Goal: Use online tool/utility: Utilize a website feature to perform a specific function

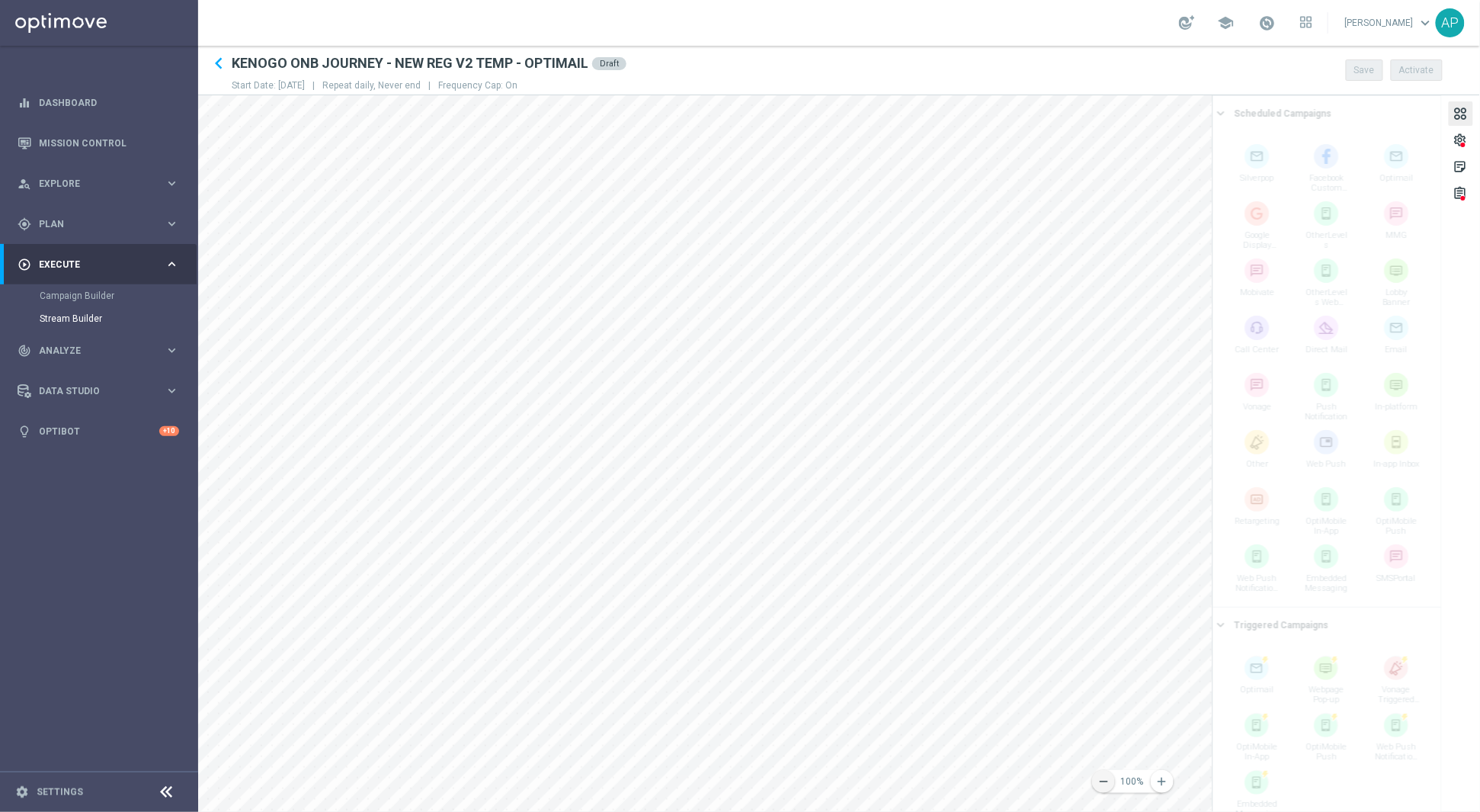
click at [1107, 777] on icon "remove" at bounding box center [1104, 781] width 14 height 14
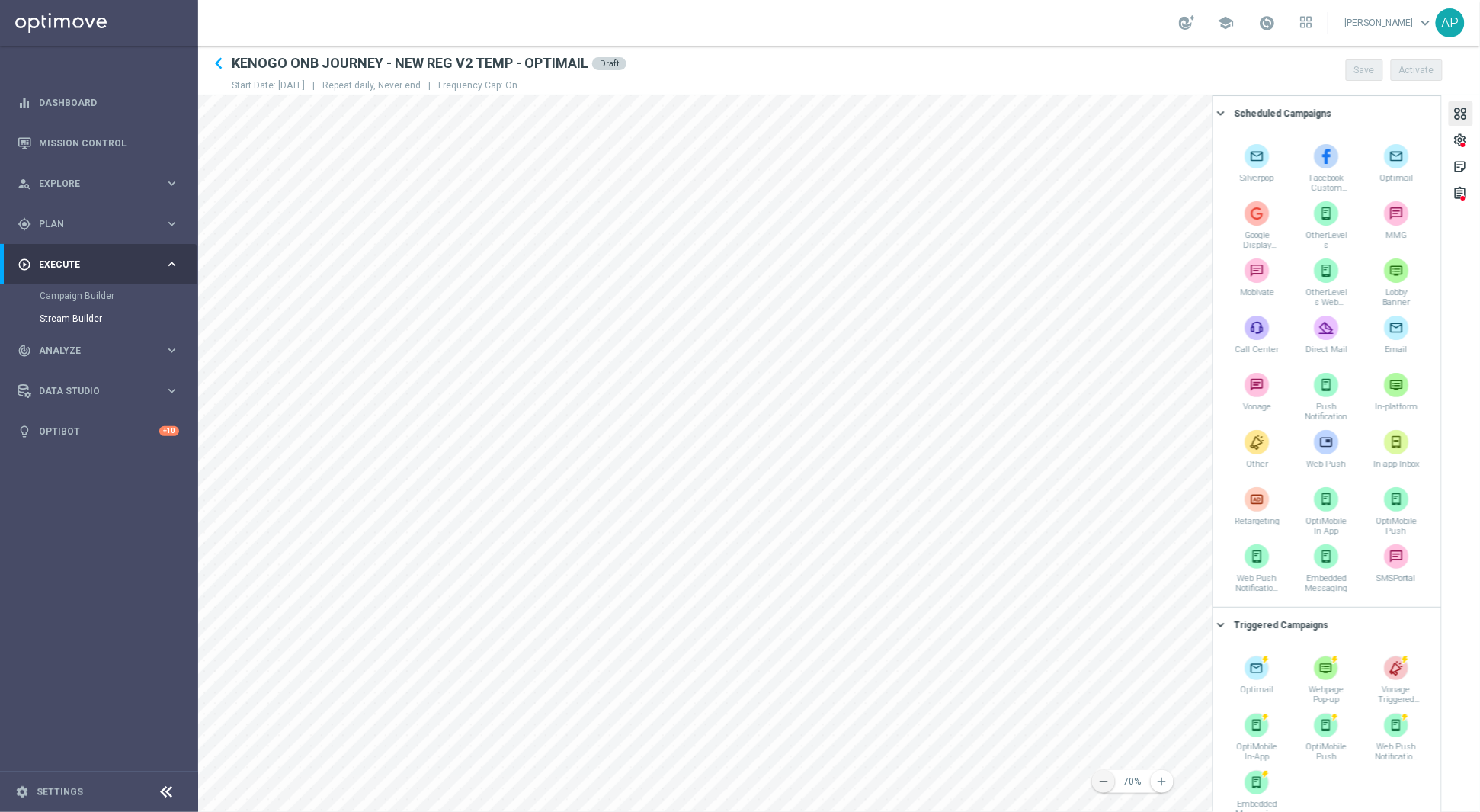
click at [1108, 785] on icon "remove" at bounding box center [1104, 781] width 14 height 14
click at [1108, 784] on icon "remove" at bounding box center [1104, 781] width 14 height 14
click at [1164, 781] on icon "add" at bounding box center [1162, 781] width 14 height 14
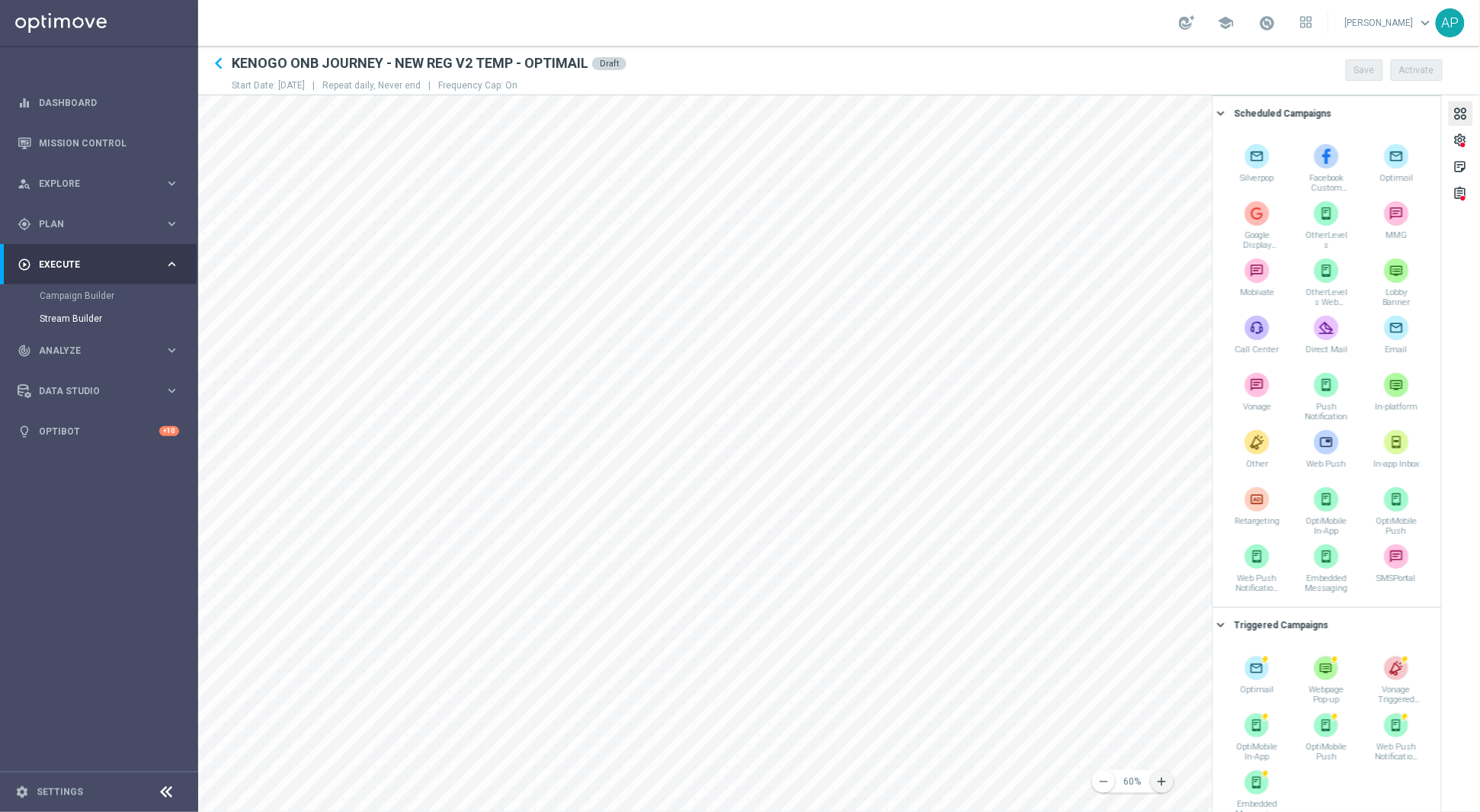
click at [1164, 781] on icon "add" at bounding box center [1162, 781] width 14 height 14
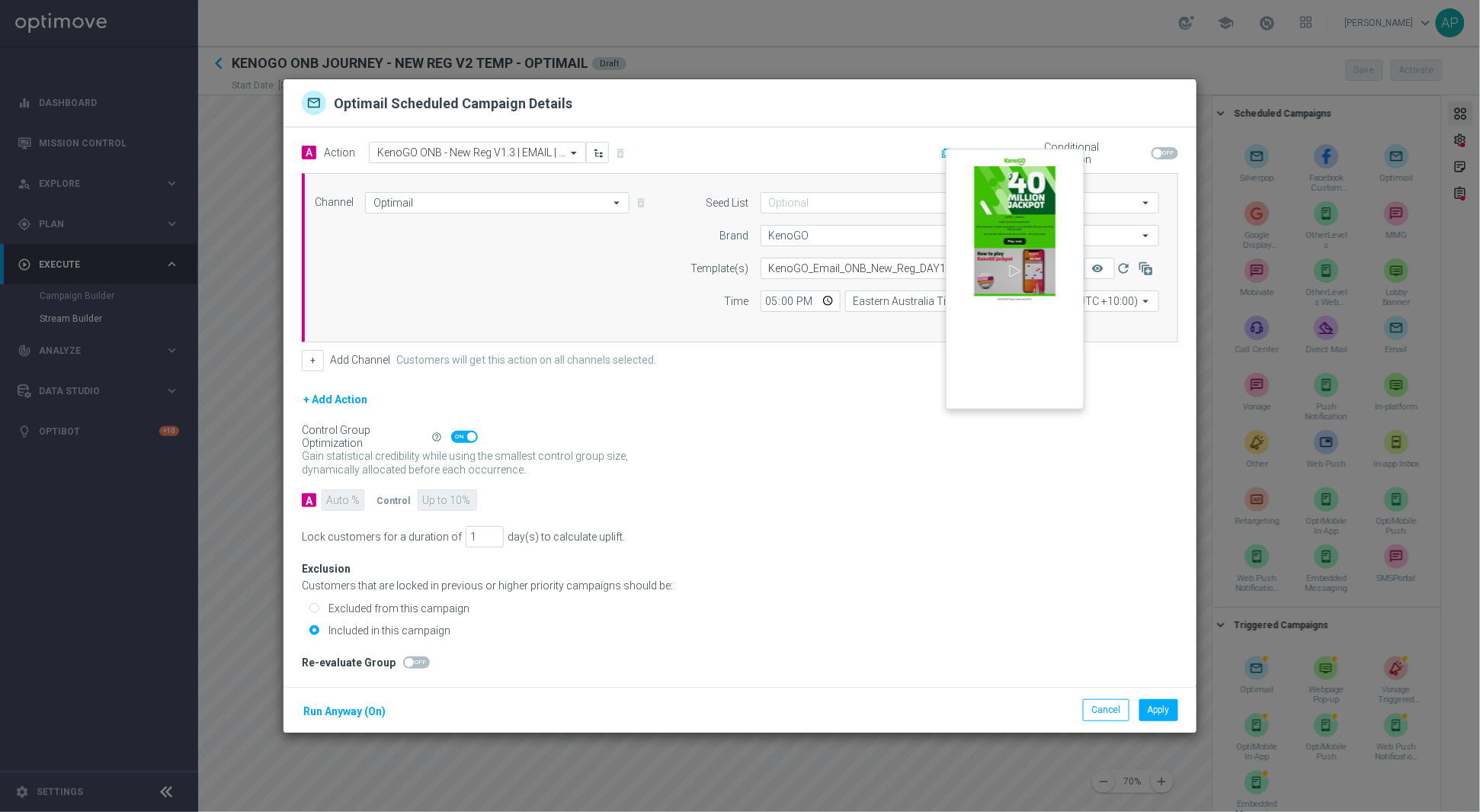
click at [1103, 265] on button "remove_red_eye" at bounding box center [1099, 268] width 30 height 22
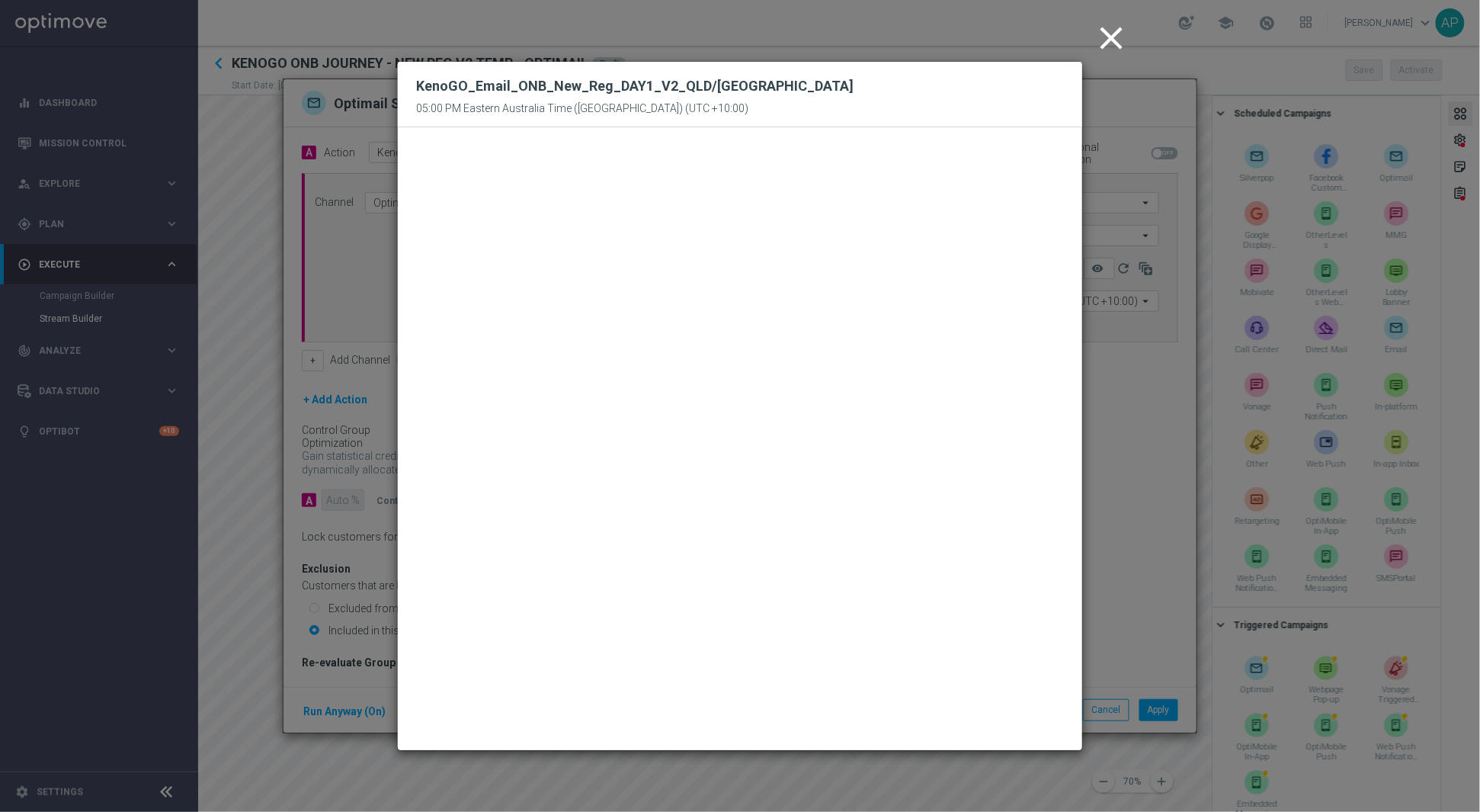
click at [1107, 40] on icon "close" at bounding box center [1112, 38] width 38 height 38
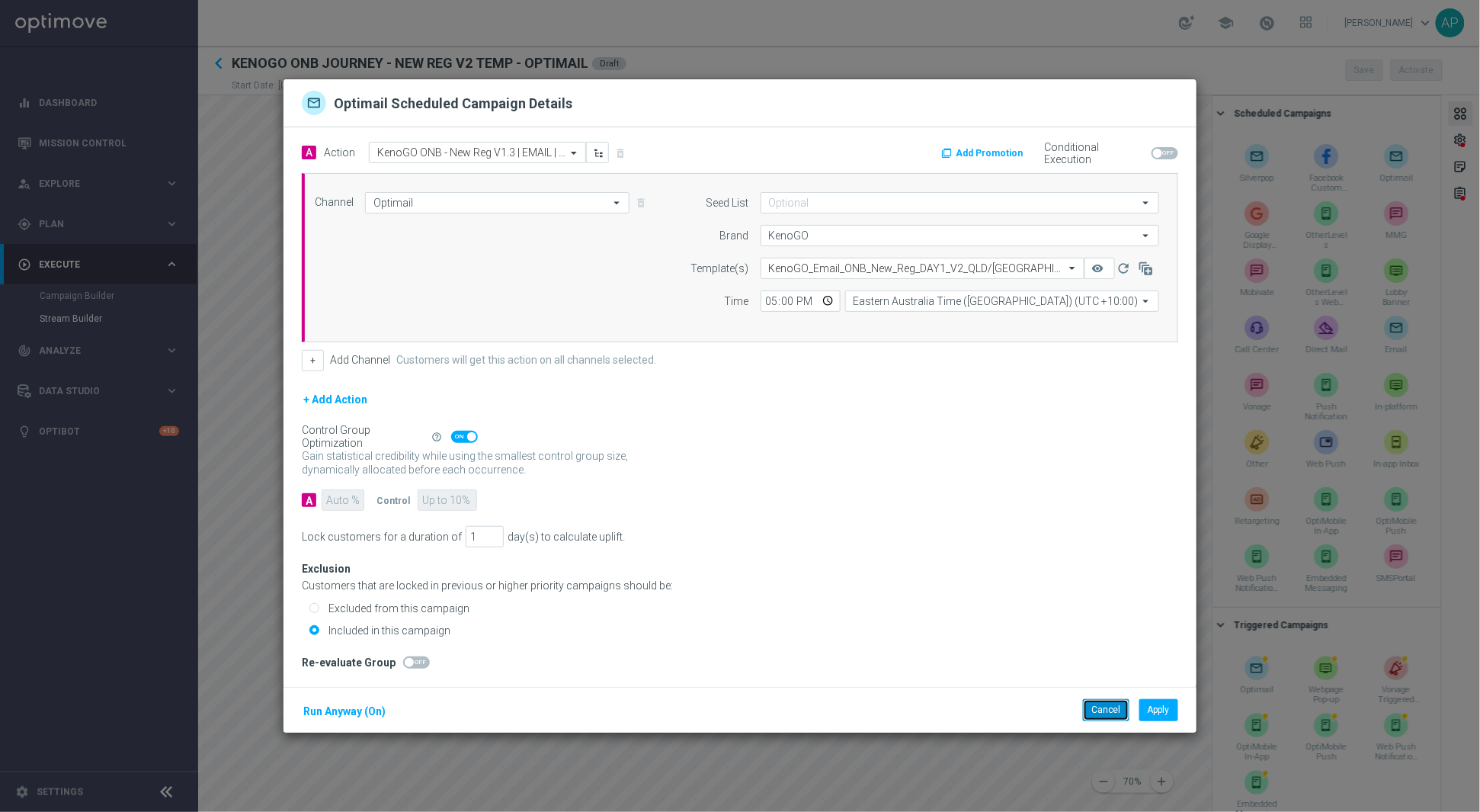
click at [1103, 715] on button "Cancel" at bounding box center [1106, 709] width 47 height 22
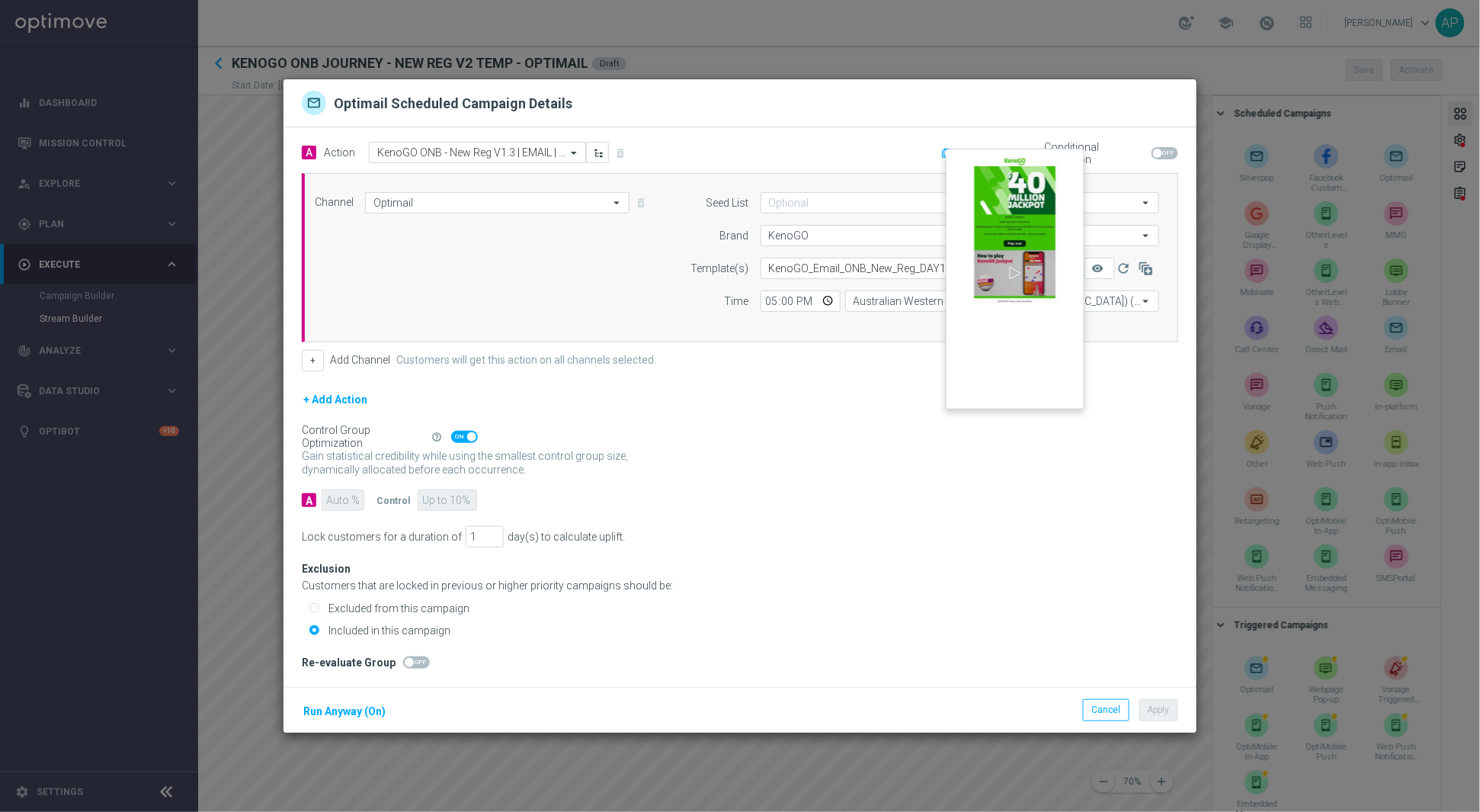
click at [1094, 278] on button "remove_red_eye" at bounding box center [1099, 268] width 30 height 22
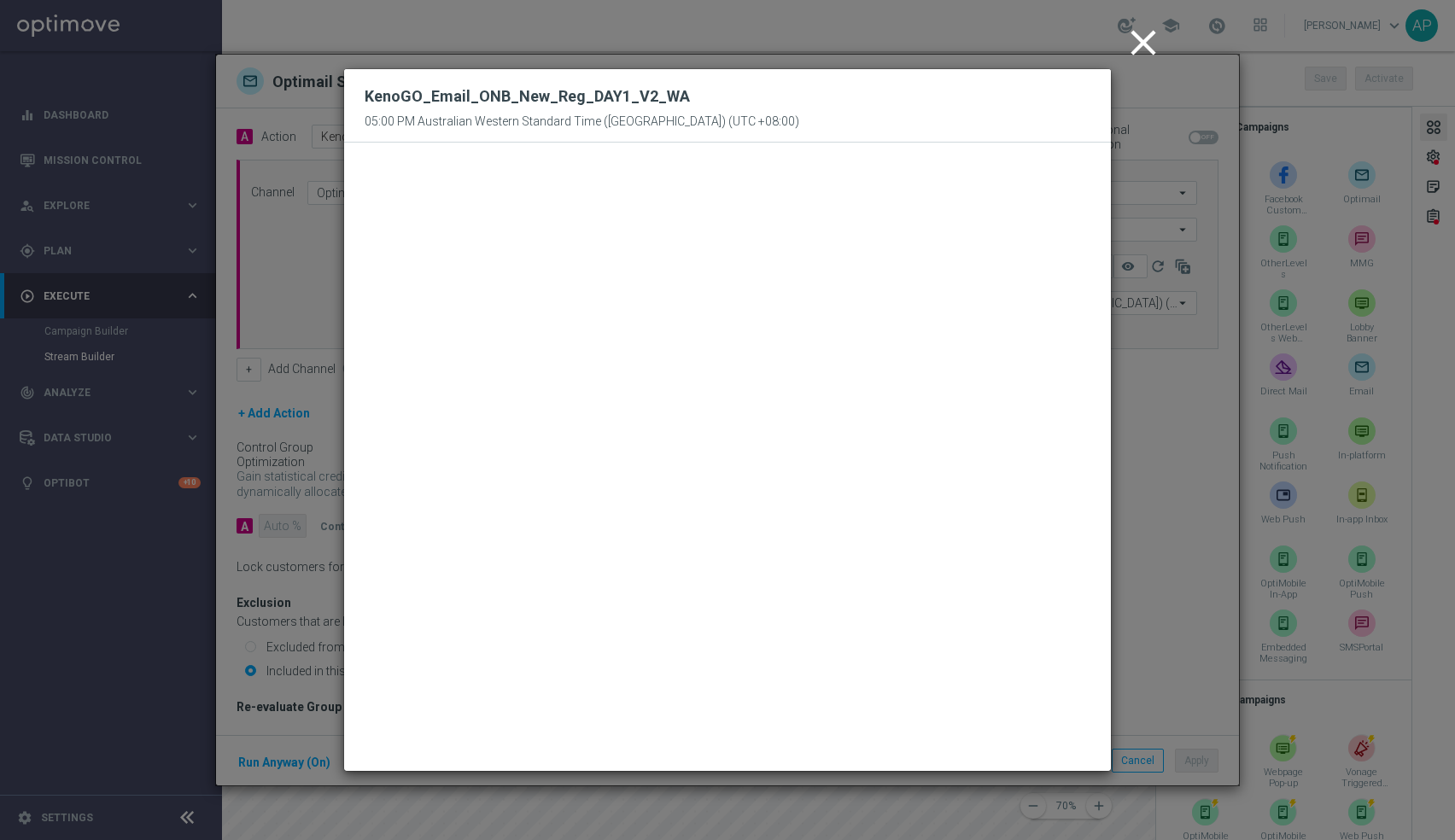
click at [1146, 29] on icon "close" at bounding box center [1144, 43] width 43 height 43
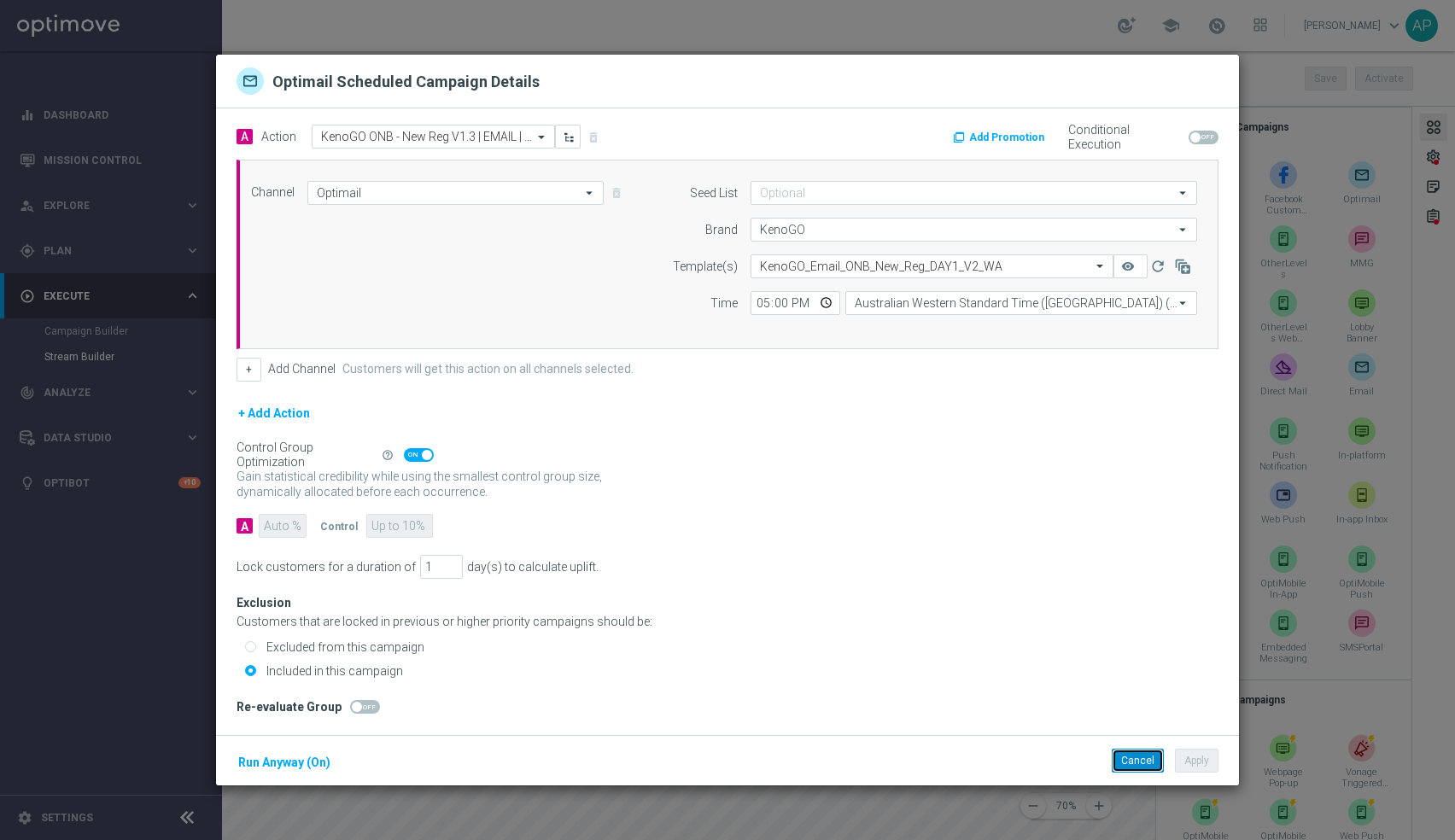
click at [1132, 757] on button "Cancel" at bounding box center [1138, 761] width 52 height 24
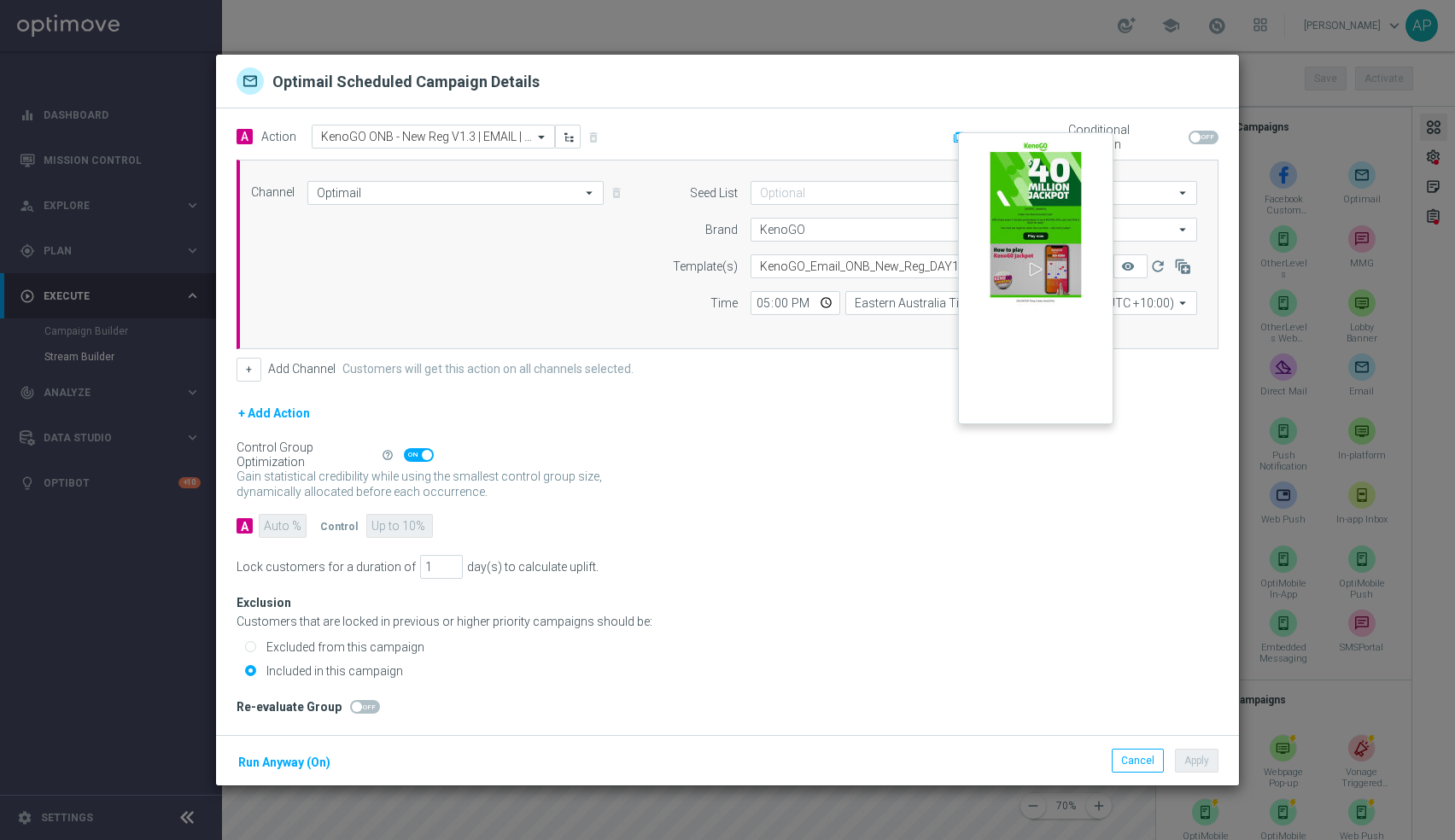
click at [1137, 275] on button "remove_red_eye" at bounding box center [1130, 266] width 34 height 24
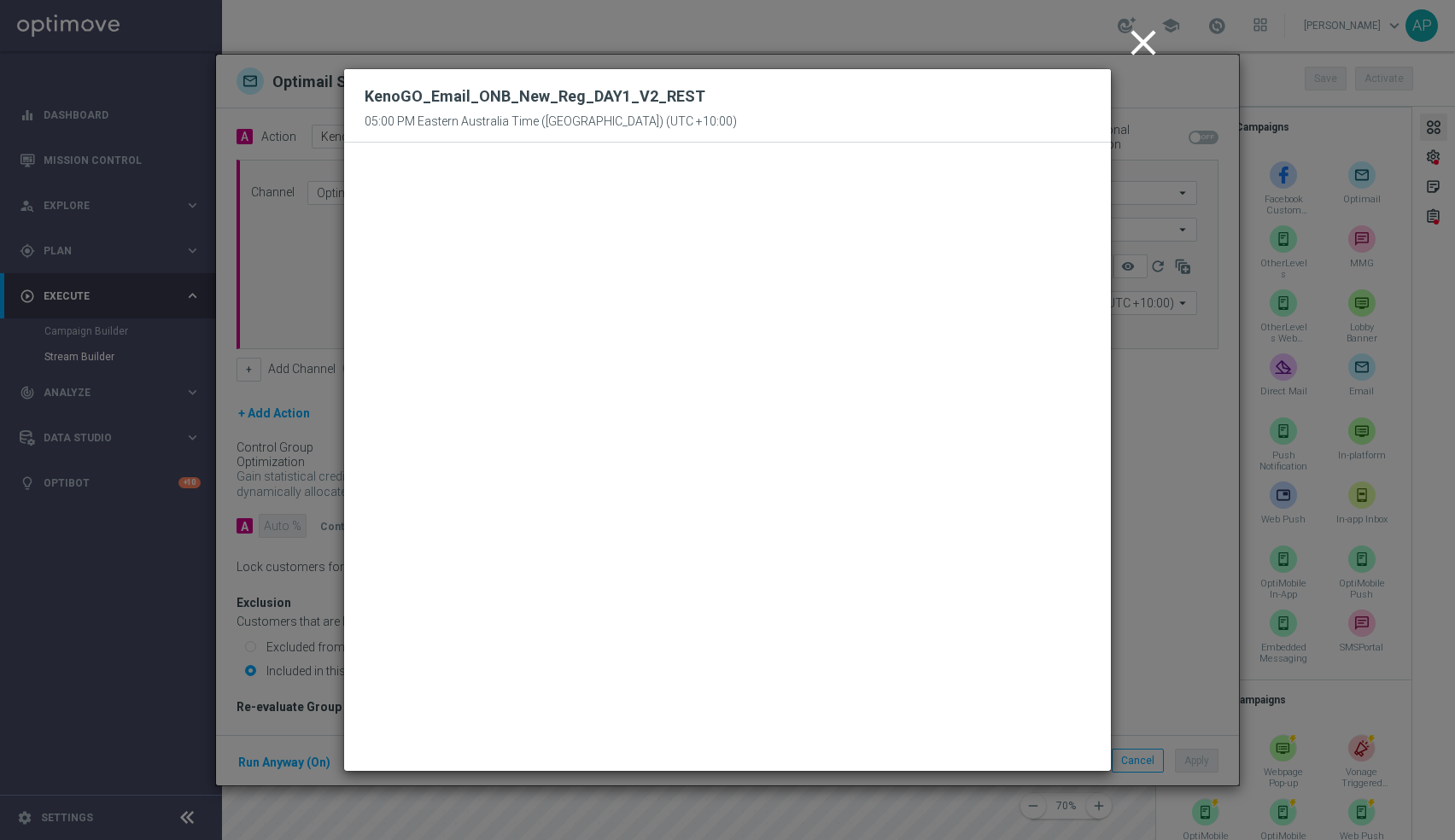
click at [1151, 47] on icon "close" at bounding box center [1144, 43] width 43 height 43
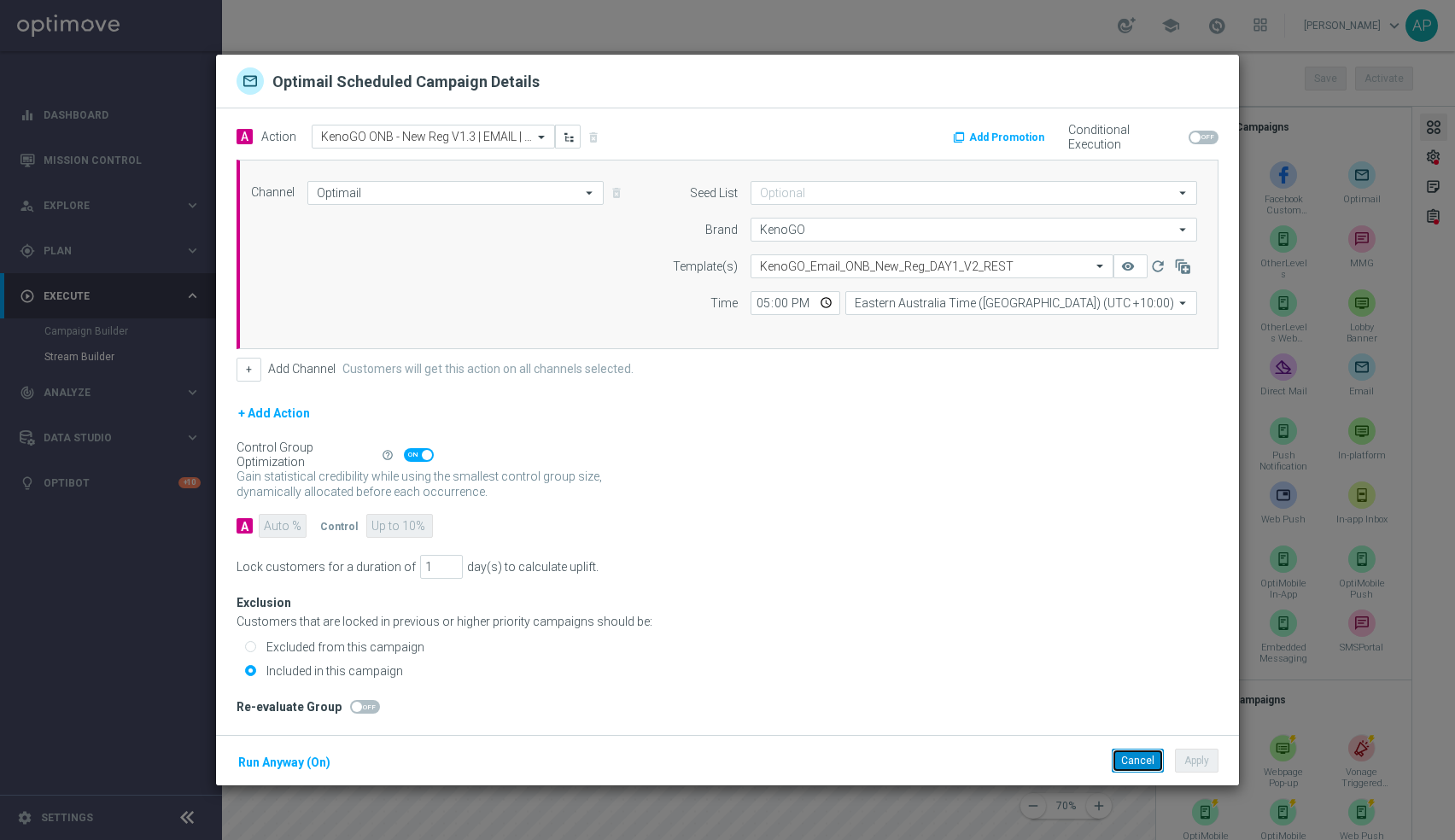
click at [1139, 750] on button "Cancel" at bounding box center [1138, 761] width 52 height 24
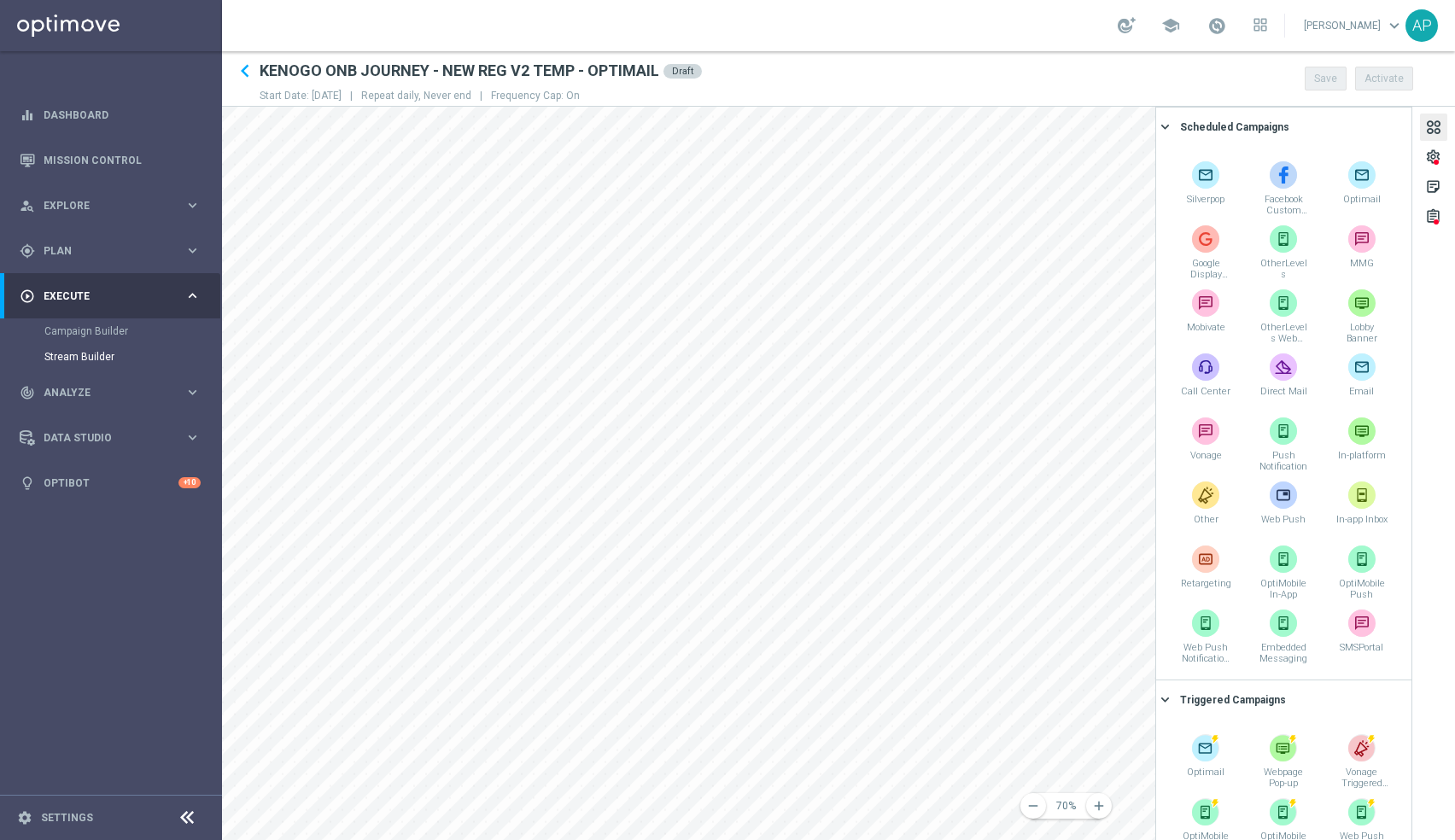
click at [111, 725] on main "equalizer Dashboard Mission Control" at bounding box center [727, 420] width 1455 height 840
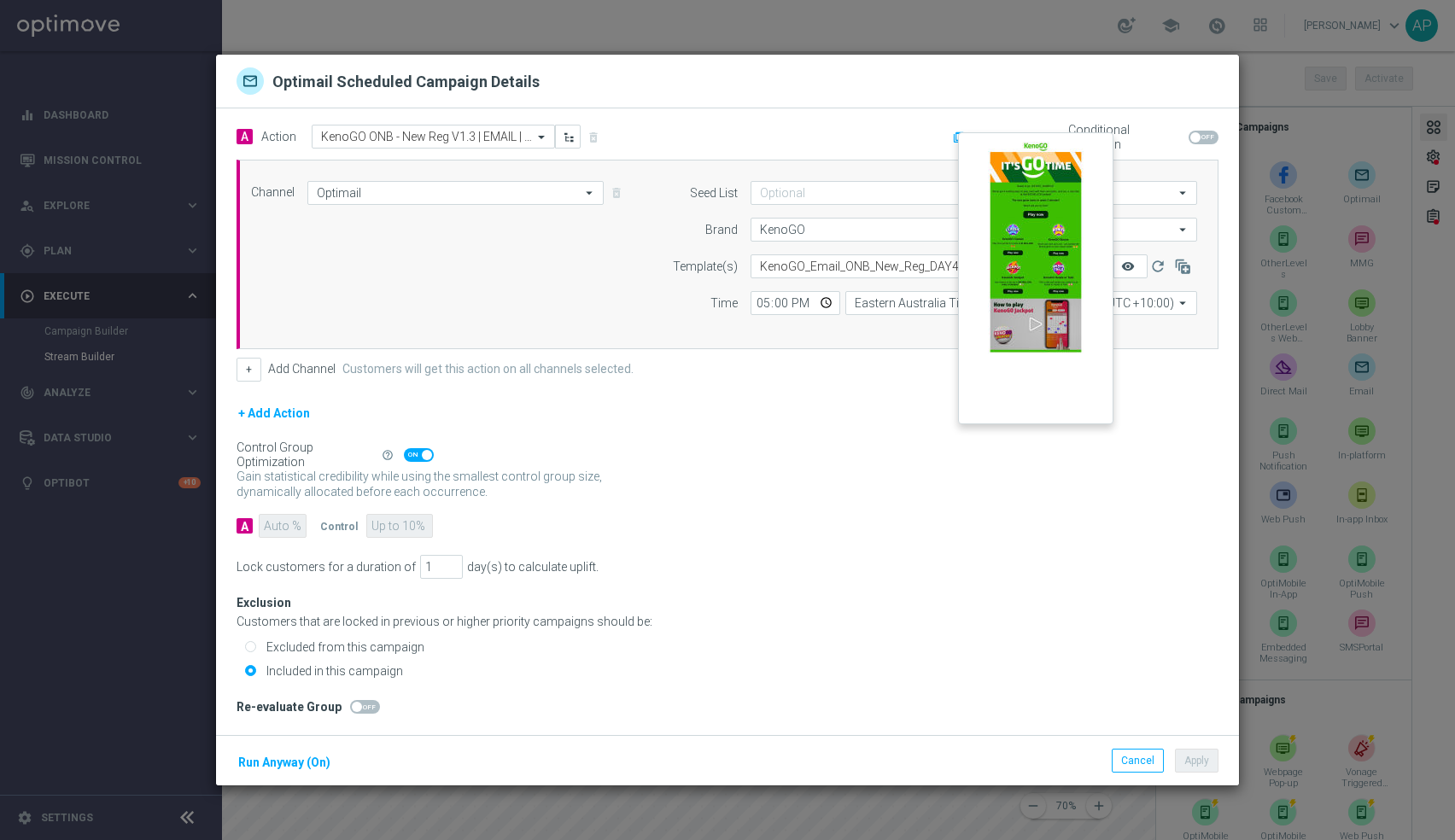
click at [1134, 270] on icon "remove_red_eye" at bounding box center [1128, 267] width 14 height 14
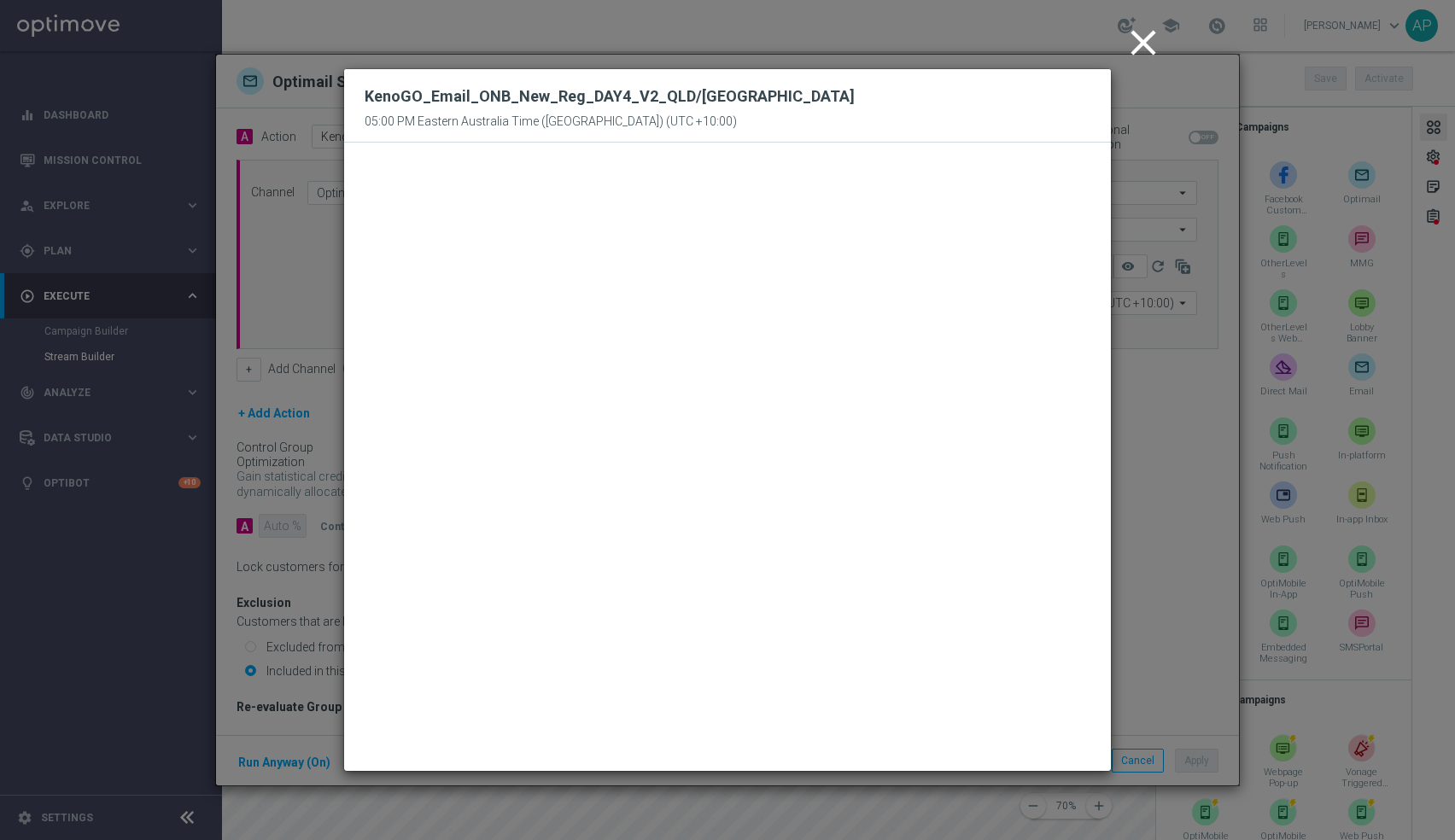
click at [1142, 33] on icon "close" at bounding box center [1144, 43] width 43 height 43
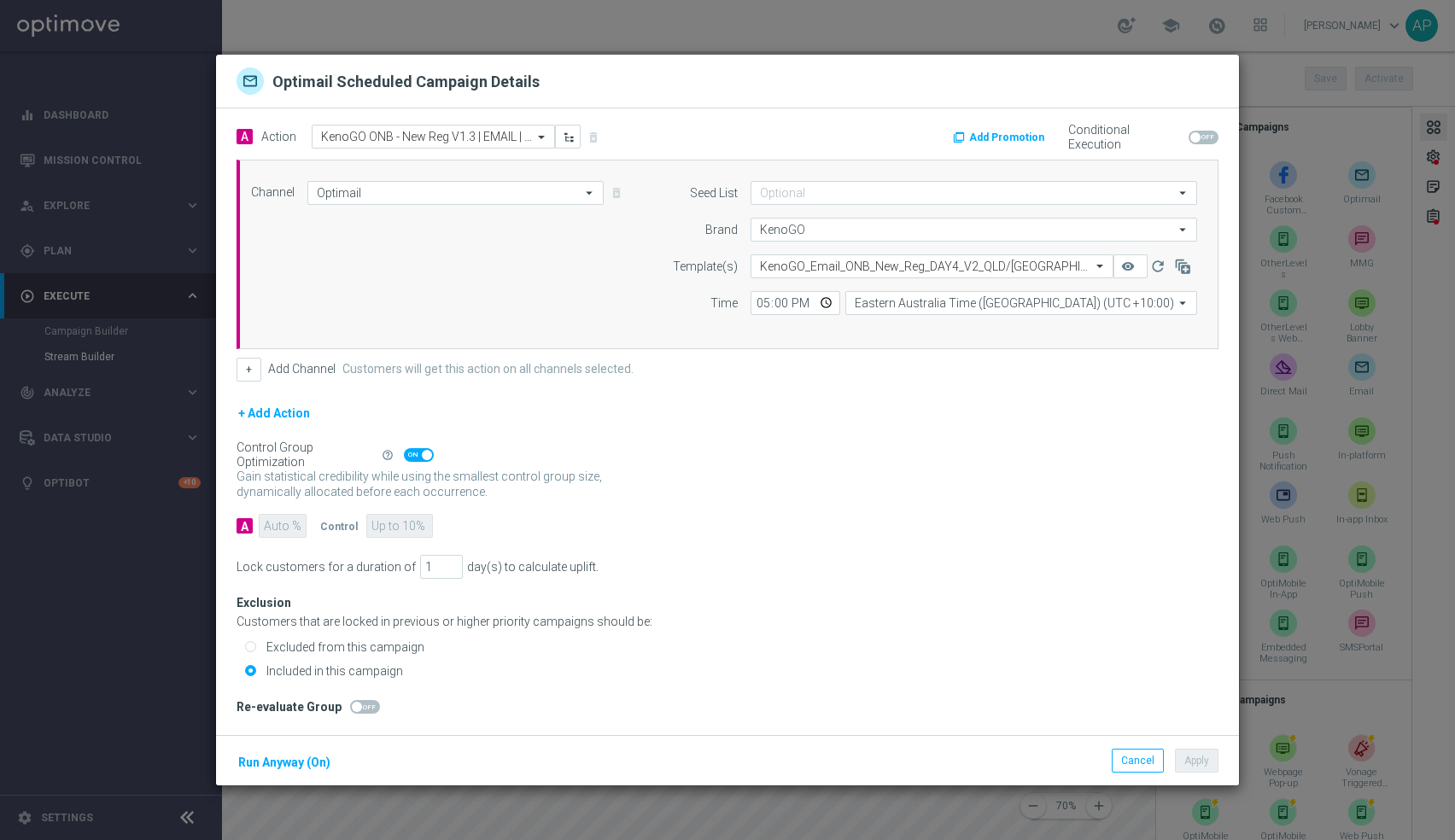
click at [1143, 749] on div "Cancel Apply" at bounding box center [1165, 762] width 106 height 25
click at [1135, 764] on button "Cancel" at bounding box center [1138, 761] width 52 height 24
click at [1143, 759] on button "Cancel" at bounding box center [1138, 761] width 52 height 24
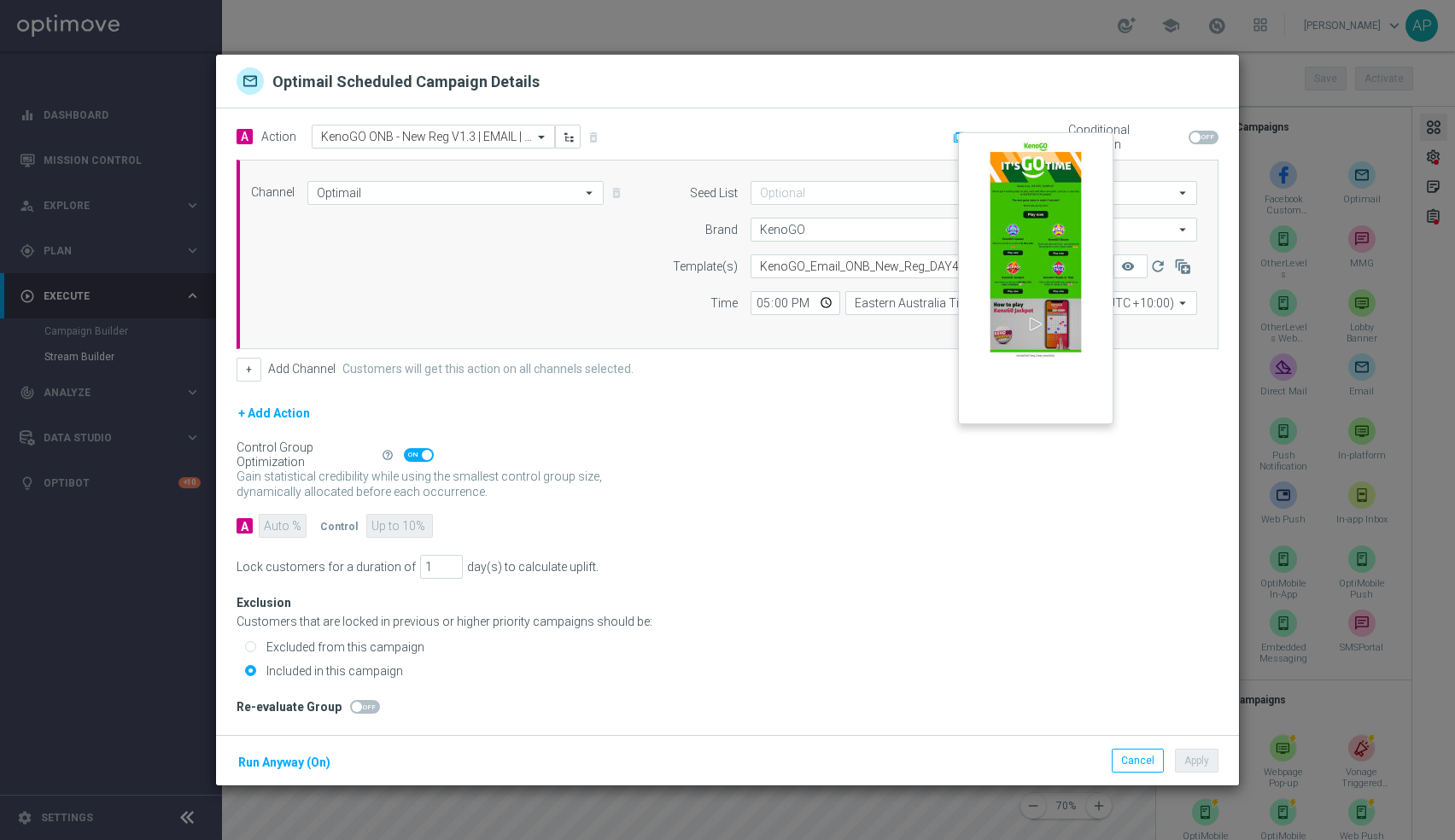
click at [1139, 263] on button "remove_red_eye" at bounding box center [1130, 266] width 34 height 24
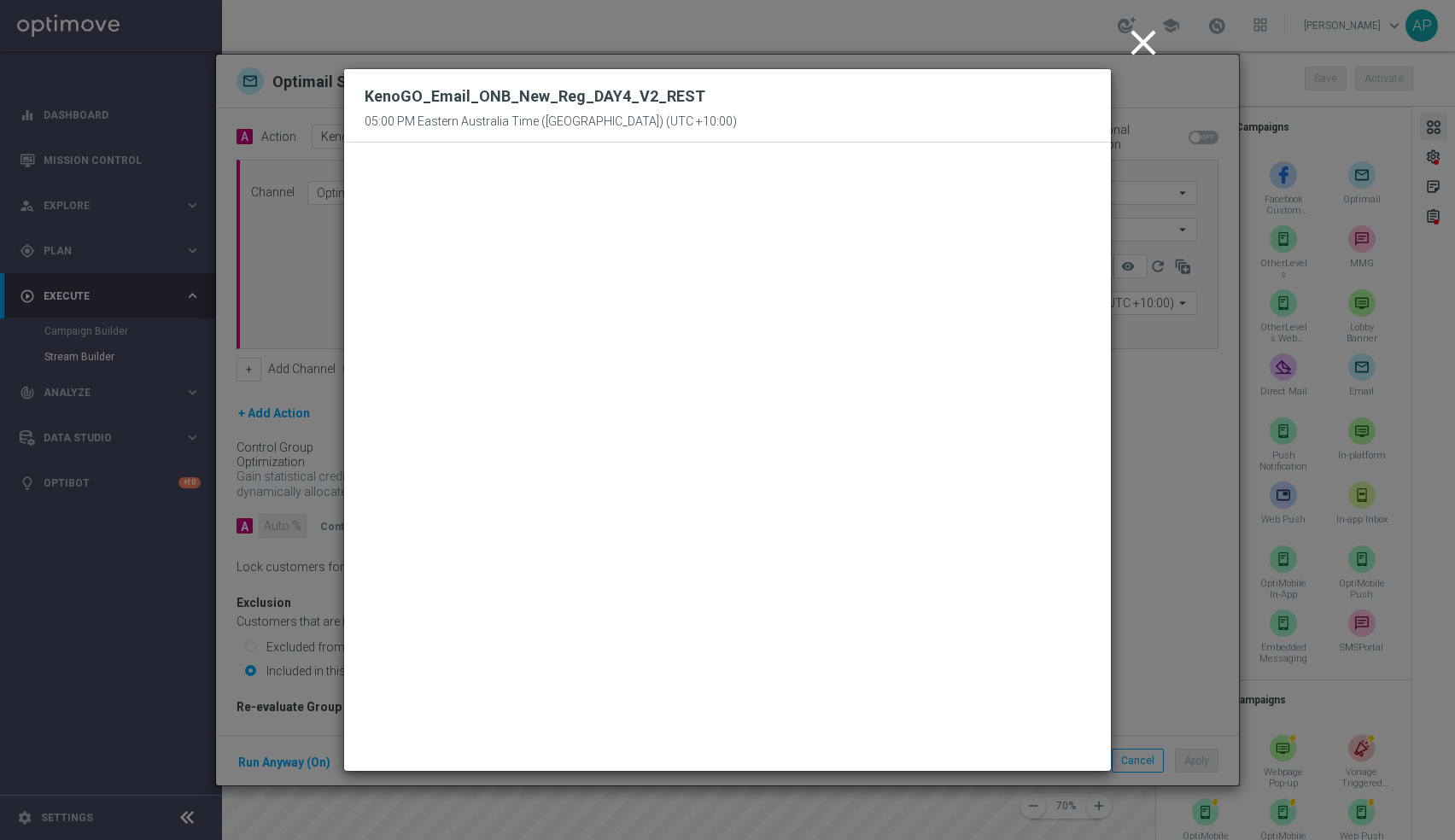
click at [1149, 43] on icon "close" at bounding box center [1144, 43] width 43 height 43
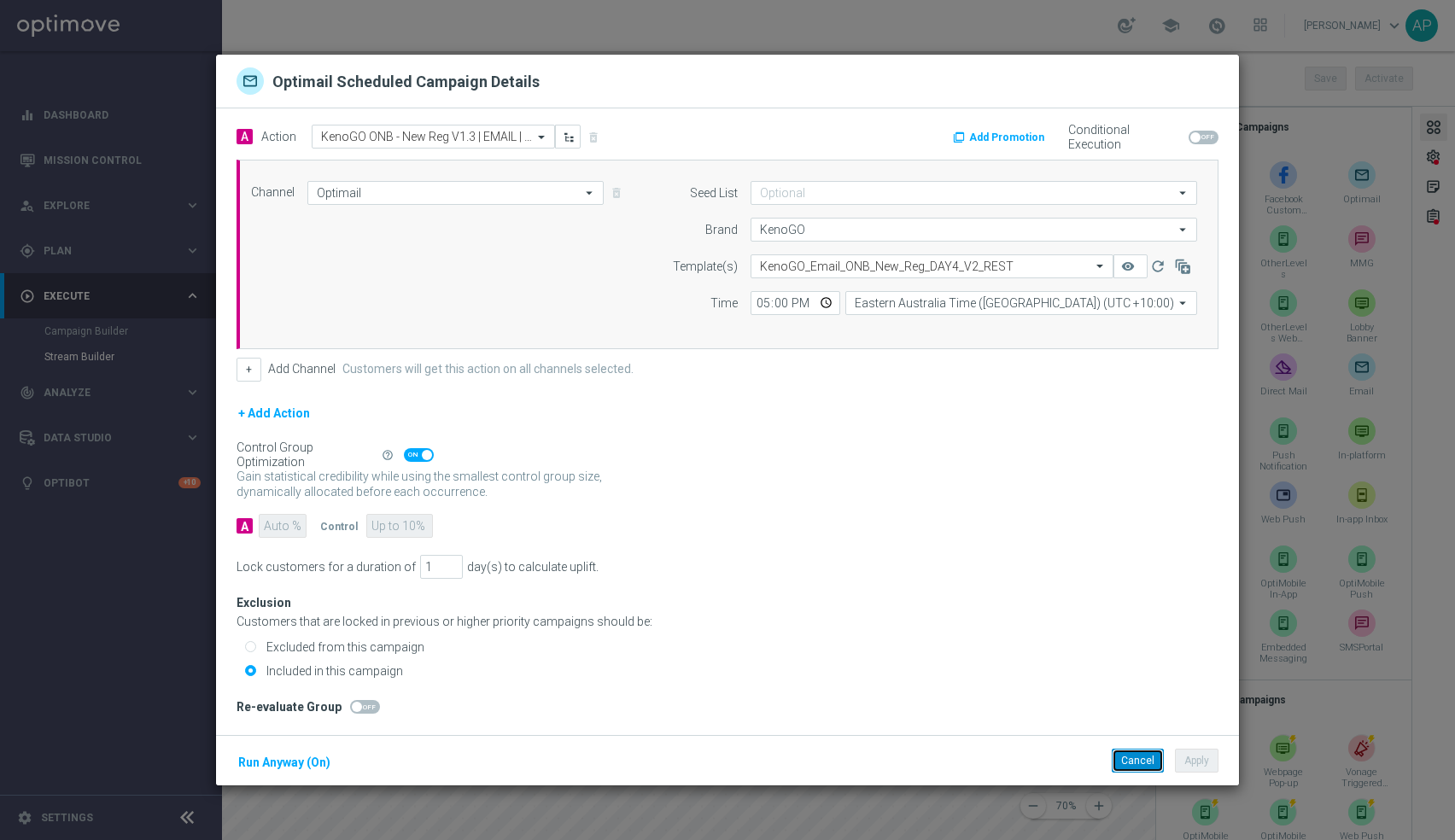
click at [1147, 764] on button "Cancel" at bounding box center [1138, 761] width 52 height 24
